Goal: Feedback & Contribution: Contribute content

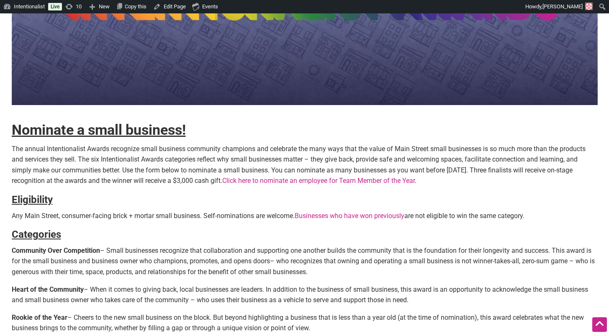
scroll to position [158, 0]
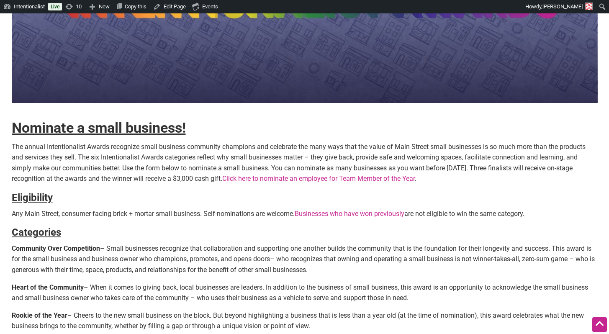
click at [135, 158] on p "The annual Intentionalist Awards recognize small business community champions a…" at bounding box center [305, 162] width 586 height 43
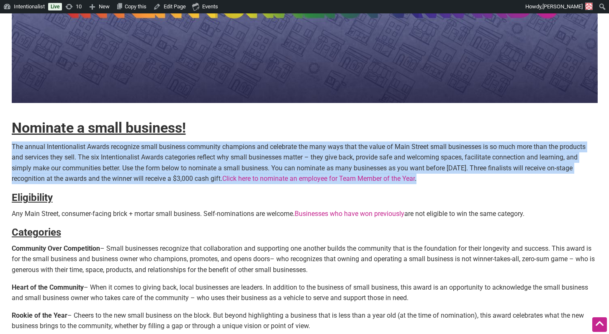
click at [135, 158] on p "The annual Intentionalist Awards recognize small business community champions a…" at bounding box center [305, 162] width 586 height 43
click at [131, 158] on p "The annual Intentionalist Awards recognize small business community champions a…" at bounding box center [305, 162] width 586 height 43
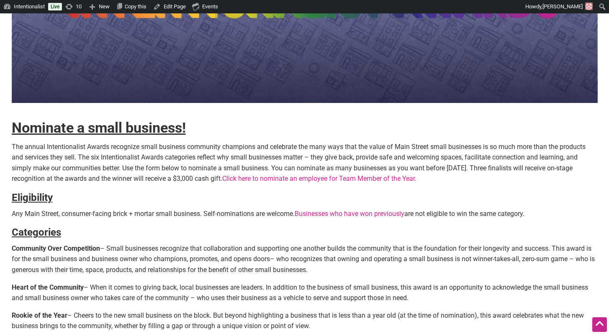
scroll to position [177, 0]
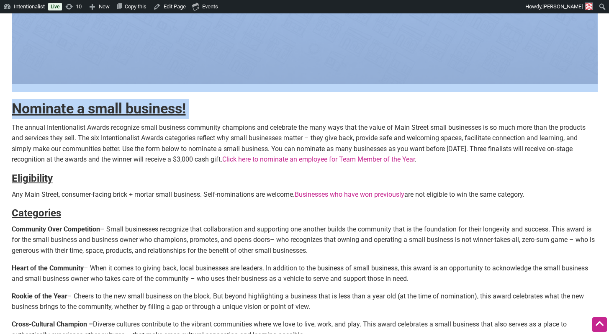
drag, startPoint x: 13, startPoint y: 126, endPoint x: 11, endPoint y: 216, distance: 90.0
click at [11, 170] on html "Please wait, copying in progress... If you’re making a lot of copies it can tak…" at bounding box center [304, 3] width 609 height 334
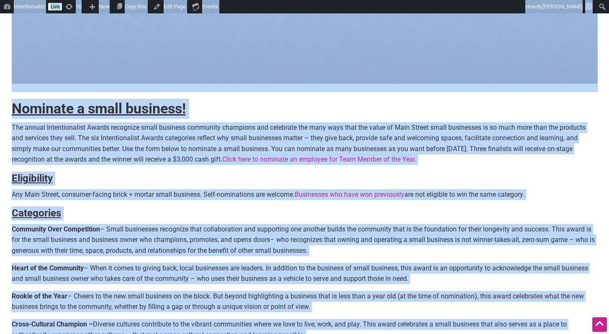
click at [21, 142] on p "The annual Intentionalist Awards recognize small business community champions a…" at bounding box center [305, 143] width 586 height 43
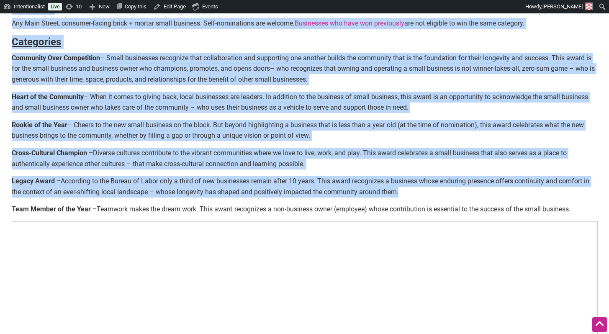
scroll to position [366, 0]
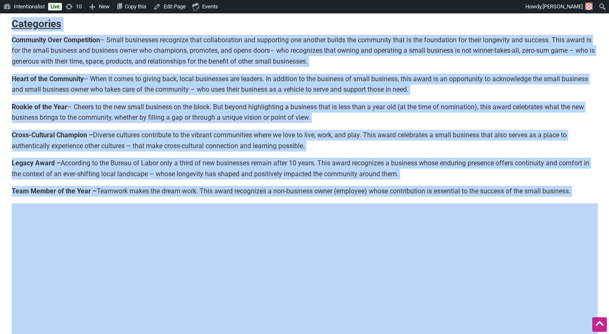
drag, startPoint x: 13, startPoint y: 110, endPoint x: 13, endPoint y: 198, distance: 88.7
click at [13, 198] on div "Nominate a small business! The annual Intentionalist Awards recognize small bus…" at bounding box center [305, 59] width 586 height 741
copy div "Loremips d sitam consecte! Adi elitse Doeiusmodtempo Incidi utlaboree dolor mag…"
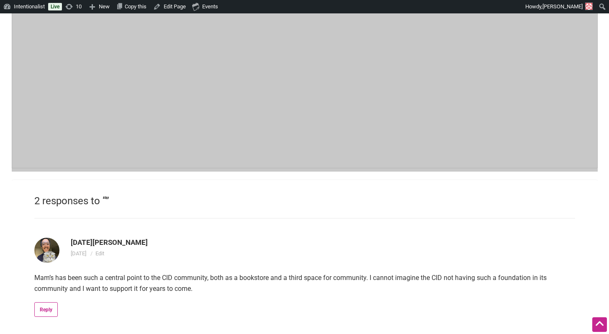
scroll to position [583, 0]
